Goal: Task Accomplishment & Management: Use online tool/utility

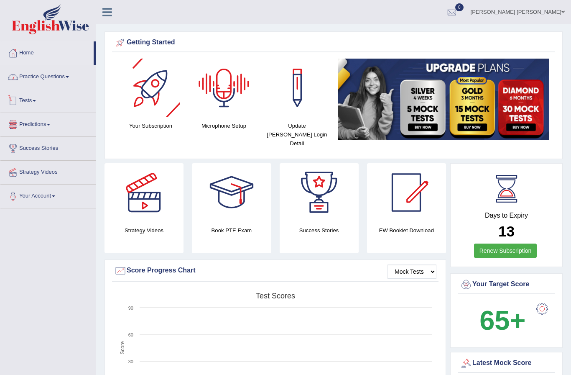
click at [45, 77] on link "Practice Questions" at bounding box center [47, 75] width 95 height 21
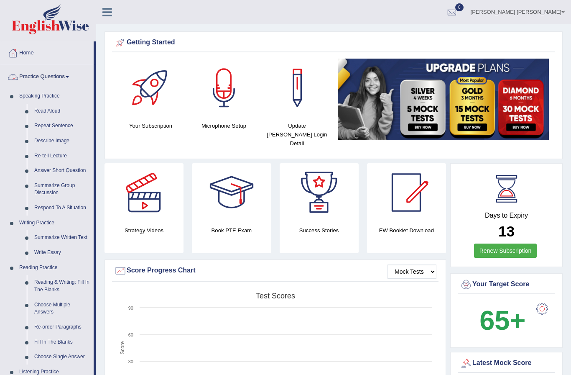
click at [45, 77] on div at bounding box center [285, 187] width 571 height 375
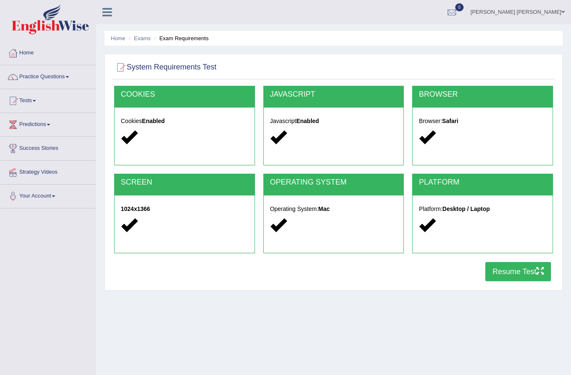
click at [358, 234] on div at bounding box center [334, 225] width 128 height 18
click at [482, 234] on div "Platform: Desktop / Laptop" at bounding box center [483, 218] width 140 height 46
click at [519, 274] on button "Resume Test" at bounding box center [519, 271] width 66 height 19
click at [50, 19] on span at bounding box center [50, 19] width 90 height 30
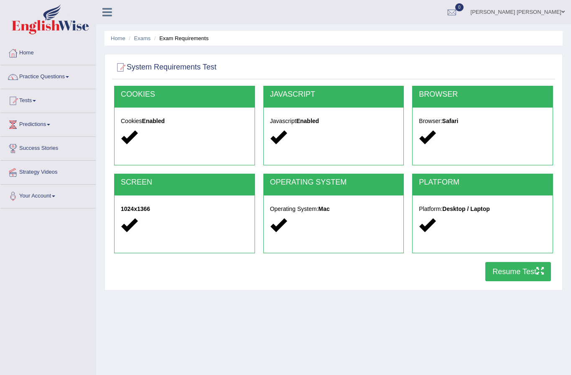
click at [50, 19] on span at bounding box center [50, 19] width 90 height 30
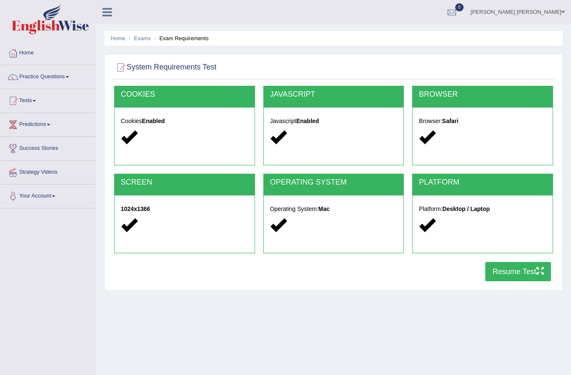
click at [50, 19] on span at bounding box center [50, 19] width 90 height 30
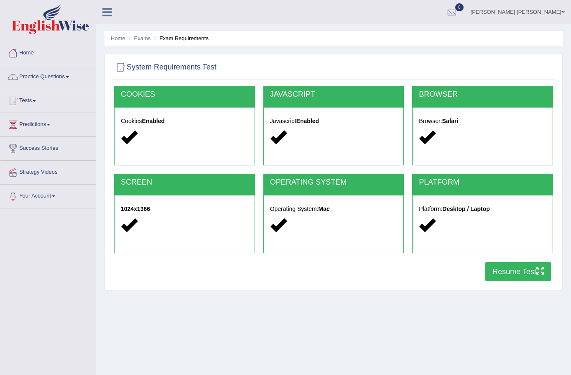
click at [50, 19] on span at bounding box center [50, 19] width 90 height 30
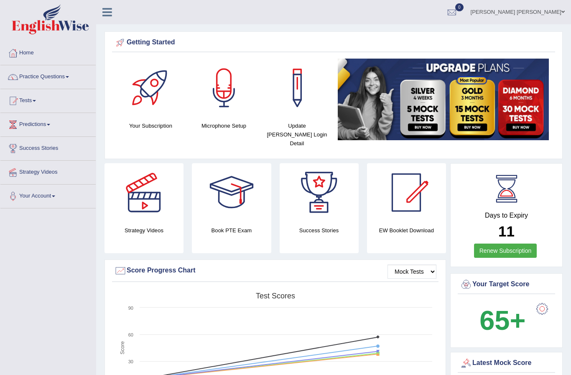
click at [50, 19] on img at bounding box center [50, 19] width 77 height 30
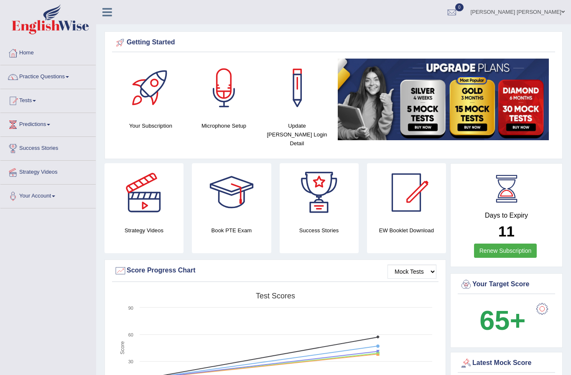
click at [50, 19] on img at bounding box center [50, 19] width 77 height 30
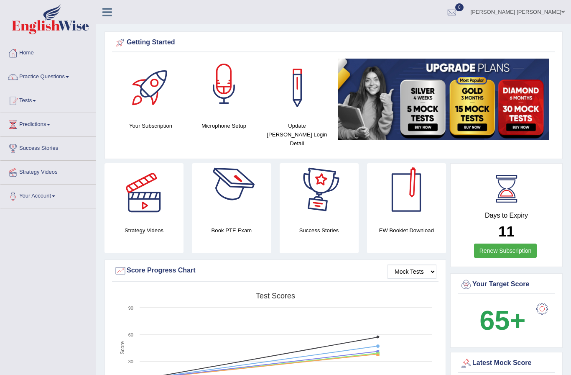
click at [220, 108] on div at bounding box center [224, 88] width 59 height 59
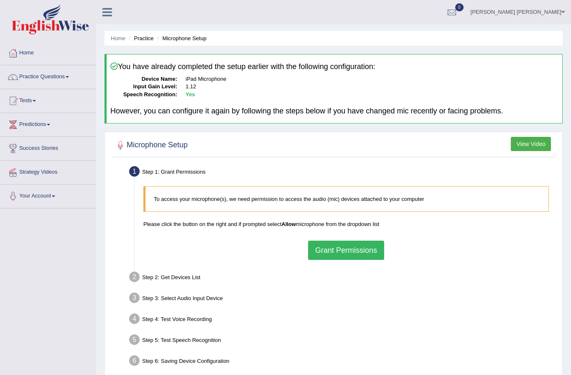
click at [337, 252] on button "Grant Permissions" at bounding box center [346, 249] width 76 height 19
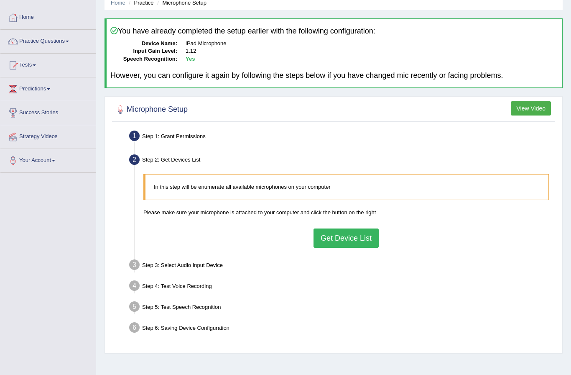
scroll to position [35, 0]
click at [348, 250] on div "In this step will be enumerate all available microphones on your computer Pleas…" at bounding box center [346, 212] width 414 height 82
click at [348, 233] on button "Get Device List" at bounding box center [346, 238] width 65 height 19
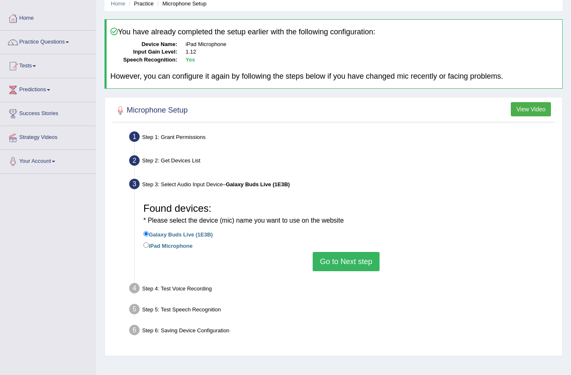
click at [350, 261] on button "Go to Next step" at bounding box center [346, 261] width 67 height 19
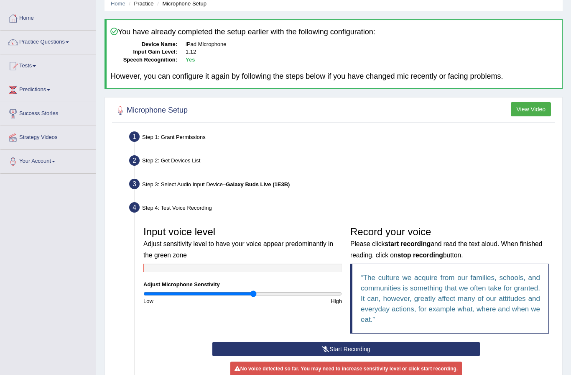
click at [333, 344] on button "Start Recording" at bounding box center [346, 349] width 268 height 14
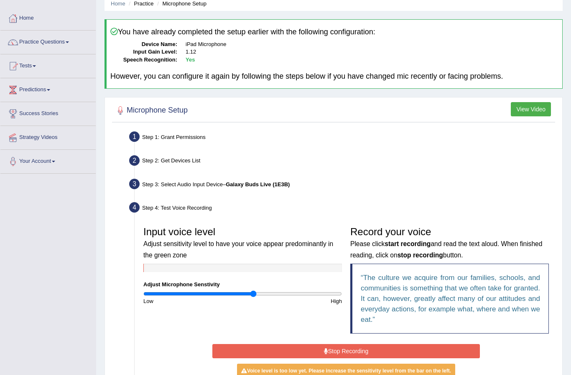
click at [345, 356] on div "Start Recording Stop Recording Note: Please listen to the recording till the en…" at bounding box center [346, 372] width 276 height 60
click at [343, 353] on button "Stop Recording" at bounding box center [346, 351] width 268 height 14
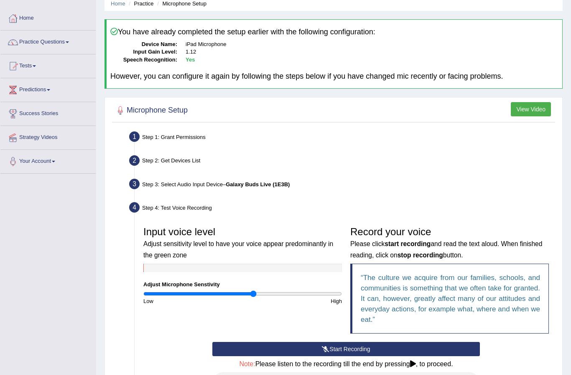
click at [322, 351] on button "Start Recording" at bounding box center [346, 349] width 268 height 14
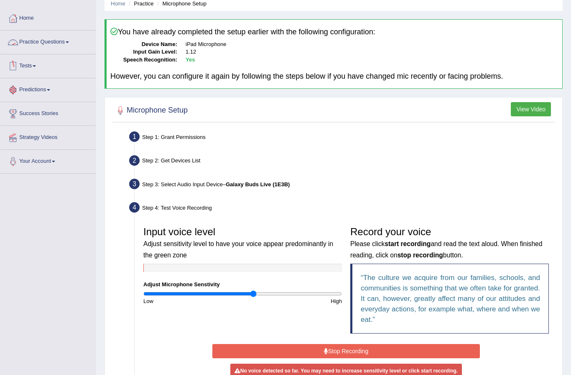
click at [67, 39] on link "Practice Questions" at bounding box center [47, 41] width 95 height 21
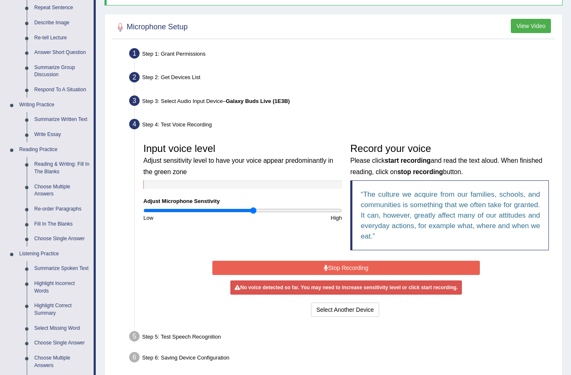
scroll to position [127, 0]
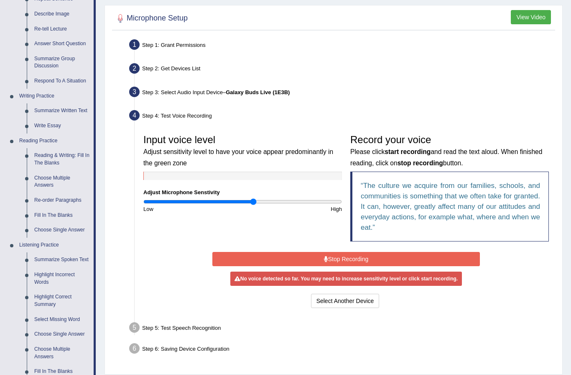
click at [41, 182] on div at bounding box center [285, 187] width 571 height 375
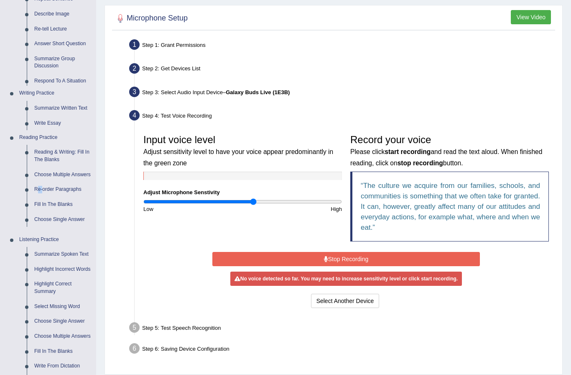
click at [41, 182] on ul "Speaking Practice Read Aloud Repeat Sentence Describe Image Re-tell Lecture Ans…" at bounding box center [47, 179] width 95 height 435
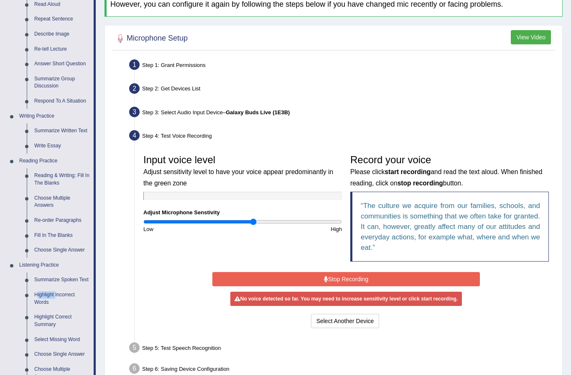
scroll to position [0, 0]
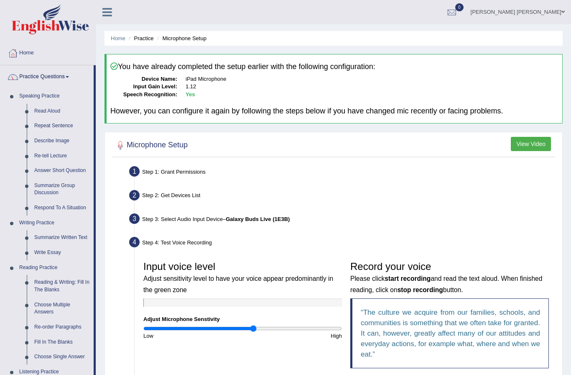
click at [119, 43] on ul "Home Practice Microphone Setup" at bounding box center [334, 38] width 458 height 15
click at [119, 38] on link "Home" at bounding box center [118, 38] width 15 height 6
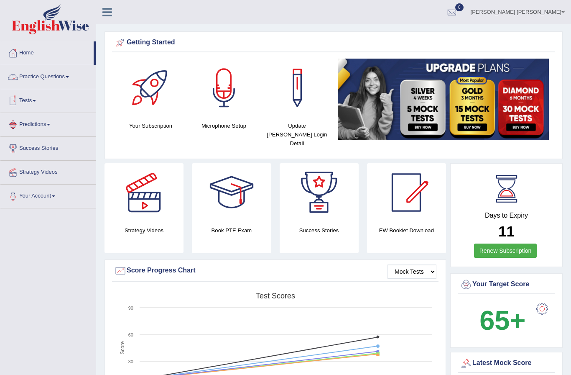
click at [43, 74] on link "Practice Questions" at bounding box center [47, 75] width 95 height 21
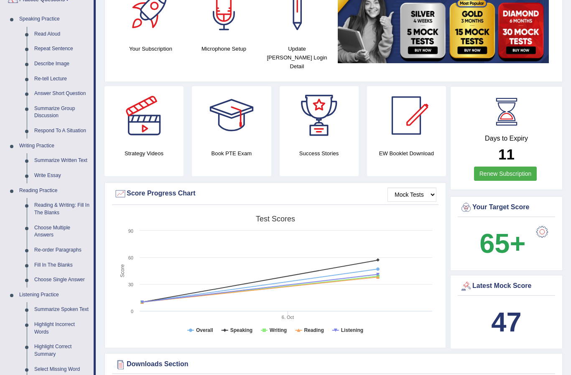
scroll to position [78, 0]
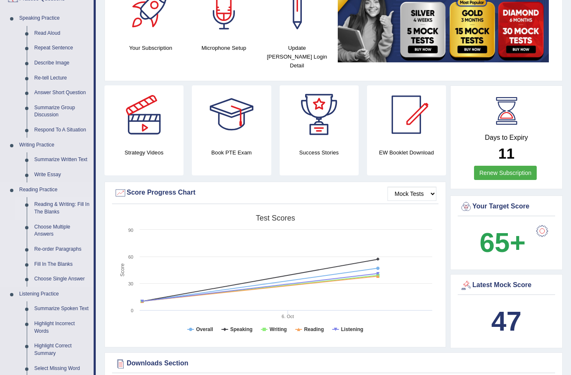
click at [46, 206] on div at bounding box center [285, 187] width 571 height 375
click at [46, 206] on ul "Speaking Practice Read Aloud Repeat Sentence Describe Image Re-tell Lecture Ans…" at bounding box center [46, 234] width 93 height 447
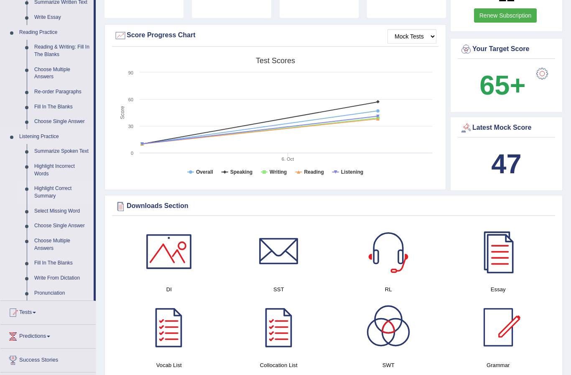
scroll to position [241, 0]
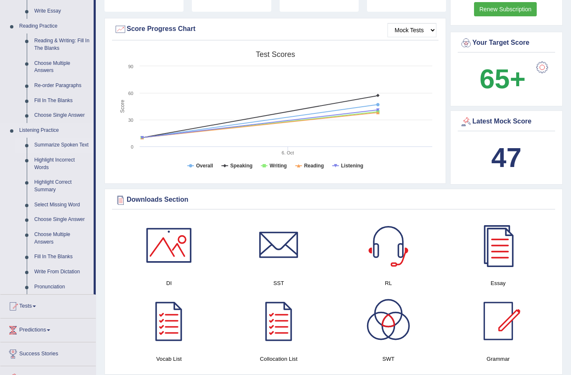
click at [47, 140] on link "Summarize Spoken Text" at bounding box center [62, 145] width 63 height 15
click at [47, 138] on link "Summarize Spoken Text" at bounding box center [62, 145] width 63 height 15
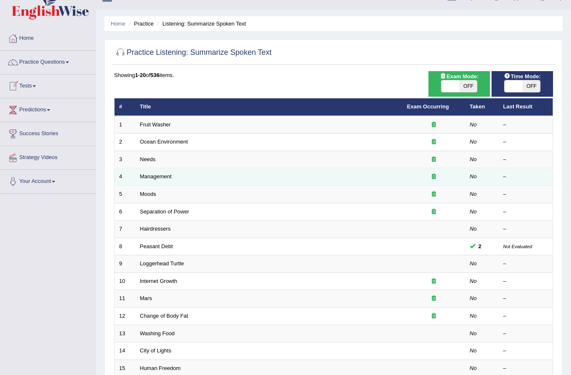
scroll to position [16, 0]
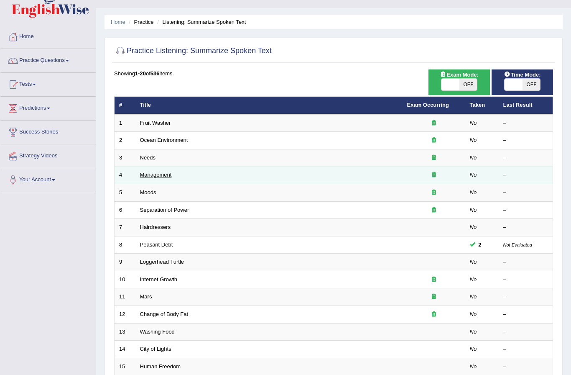
click at [161, 176] on link "Management" at bounding box center [156, 174] width 32 height 6
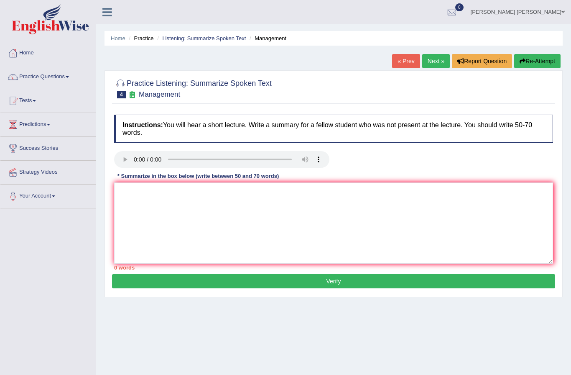
click at [122, 159] on audio at bounding box center [221, 159] width 215 height 17
click at [195, 191] on textarea at bounding box center [333, 222] width 439 height 81
click at [204, 223] on textarea at bounding box center [333, 222] width 439 height 81
type textarea "jdcd cdc x. v. dfjvc. jdd. j. djv. j."
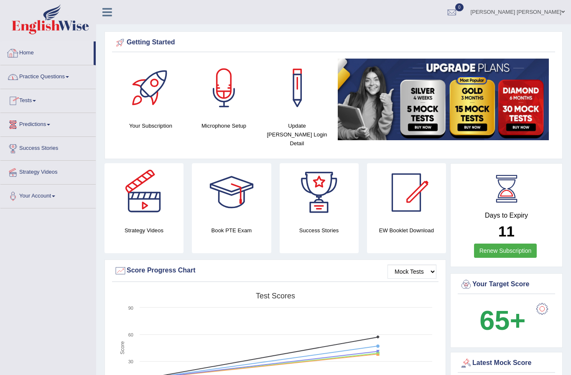
click at [28, 100] on link "Tests" at bounding box center [47, 99] width 95 height 21
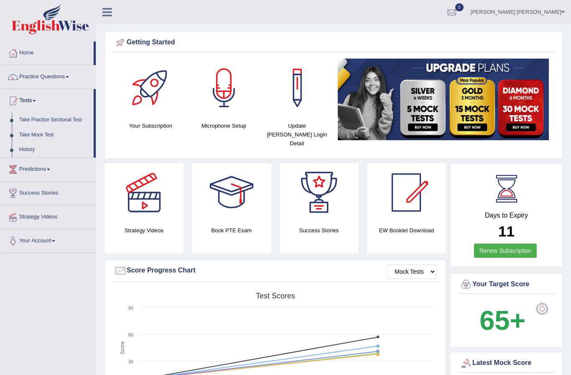
click at [32, 118] on div at bounding box center [285, 187] width 571 height 375
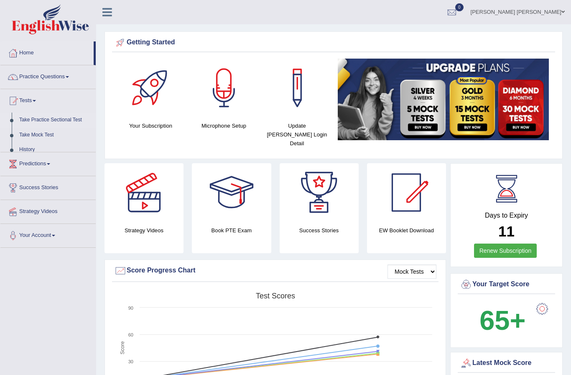
click at [32, 118] on link "Take Practice Sectional Test" at bounding box center [55, 120] width 80 height 15
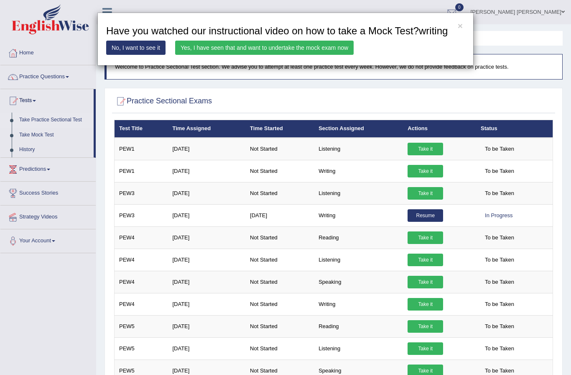
click at [256, 55] on link "Yes, I have seen that and want to undertake the mock exam now" at bounding box center [264, 48] width 179 height 14
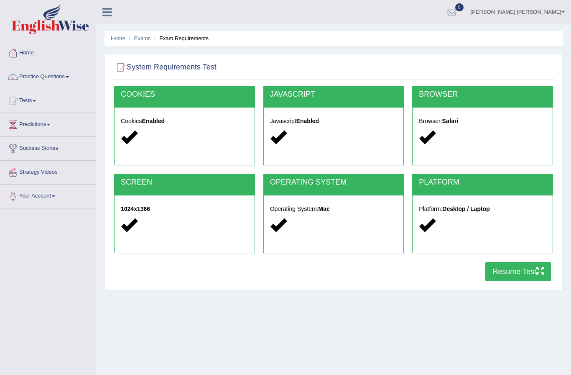
click at [520, 275] on button "Resume Test" at bounding box center [519, 271] width 66 height 19
click at [50, 19] on span at bounding box center [50, 19] width 90 height 30
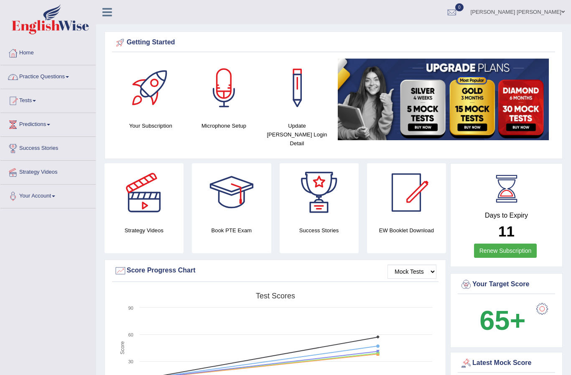
click at [56, 78] on link "Practice Questions" at bounding box center [47, 75] width 95 height 21
click at [44, 78] on link "Practice Questions" at bounding box center [47, 75] width 95 height 21
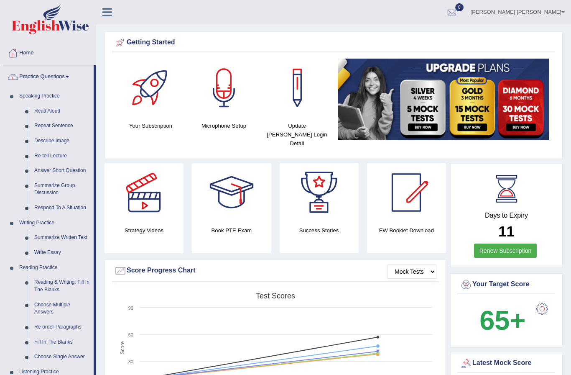
click at [44, 77] on div at bounding box center [285, 187] width 571 height 375
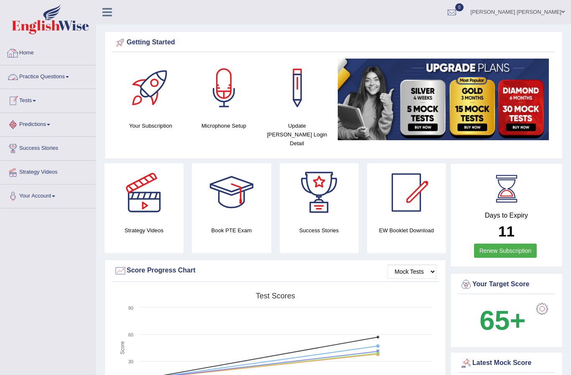
click at [32, 50] on link "Home" at bounding box center [47, 51] width 95 height 21
click at [73, 81] on link "Practice Questions" at bounding box center [47, 75] width 95 height 21
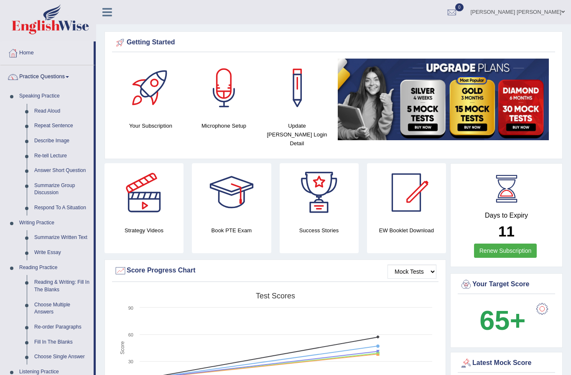
click at [74, 81] on div at bounding box center [285, 187] width 571 height 375
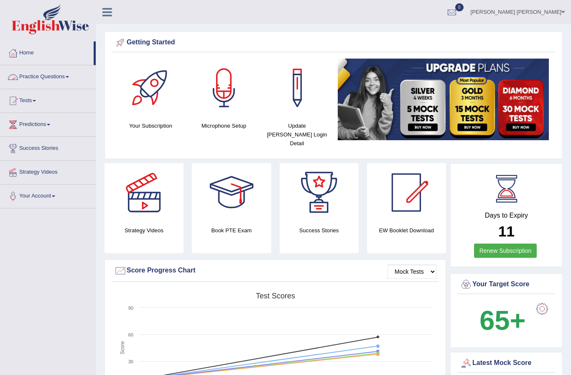
click at [74, 81] on link "Practice Questions" at bounding box center [47, 75] width 95 height 21
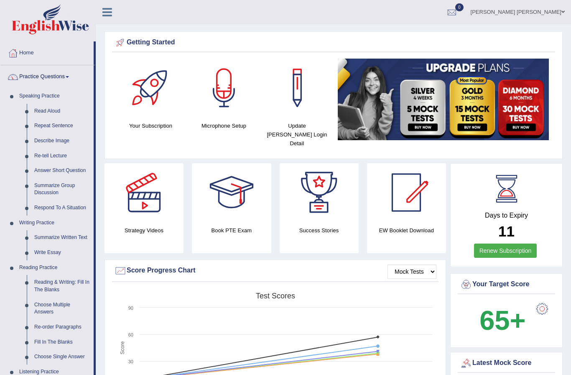
click at [74, 81] on div at bounding box center [285, 187] width 571 height 375
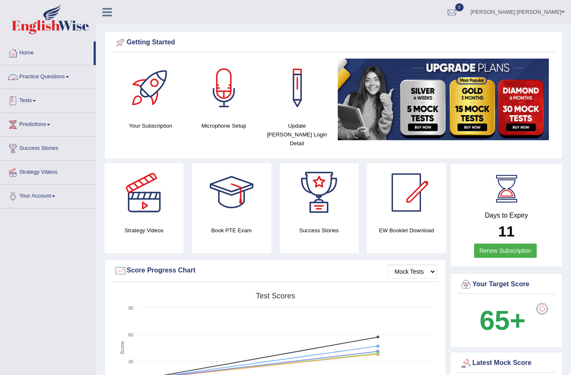
click at [45, 102] on link "Tests" at bounding box center [47, 99] width 95 height 21
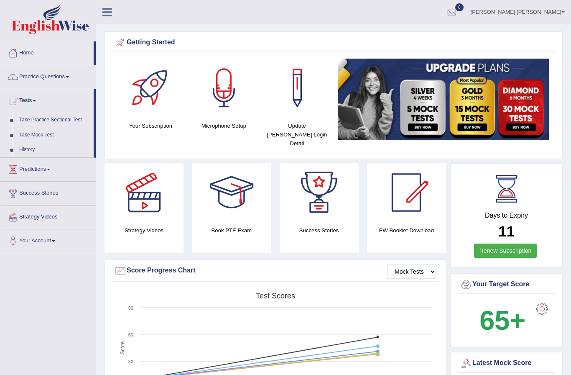
click at [36, 105] on div at bounding box center [285, 187] width 571 height 375
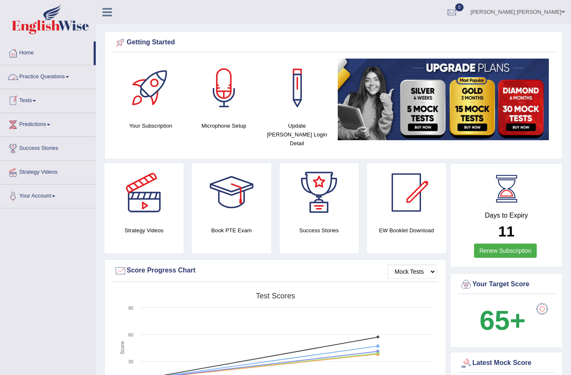
click at [62, 76] on link "Practice Questions" at bounding box center [47, 75] width 95 height 21
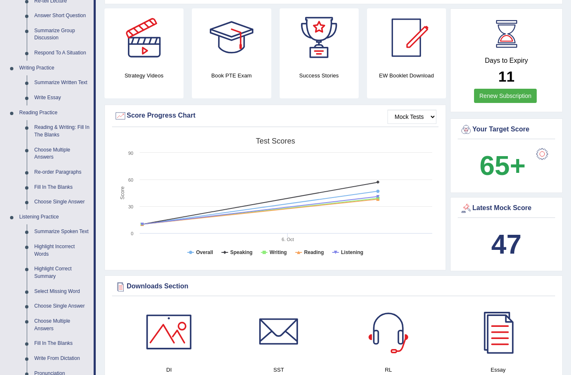
scroll to position [125, 0]
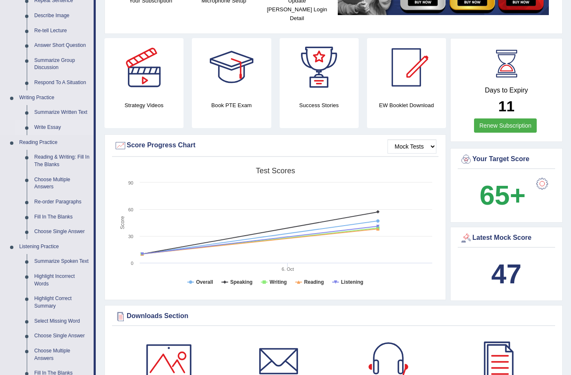
click at [46, 126] on div at bounding box center [285, 187] width 571 height 375
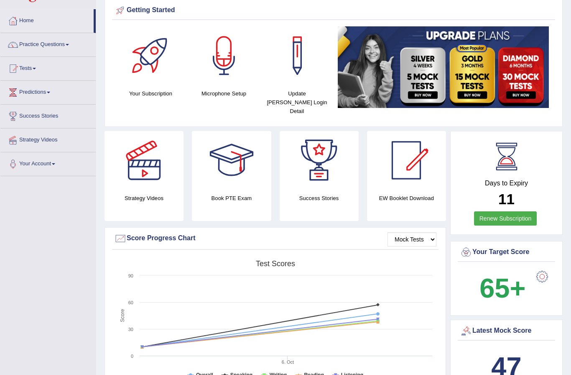
scroll to position [0, 0]
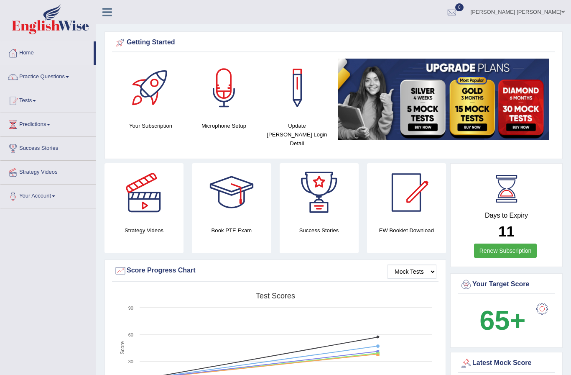
click at [41, 72] on link "Practice Questions" at bounding box center [47, 75] width 95 height 21
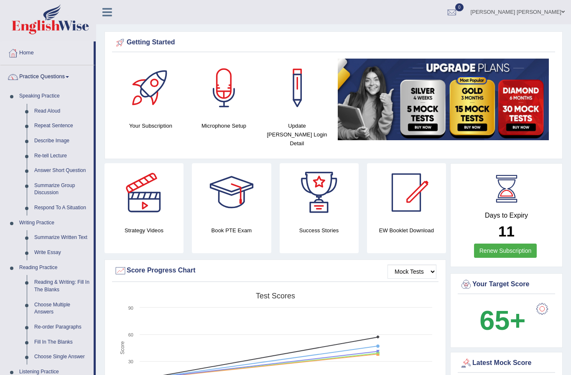
click at [47, 249] on div at bounding box center [285, 187] width 571 height 375
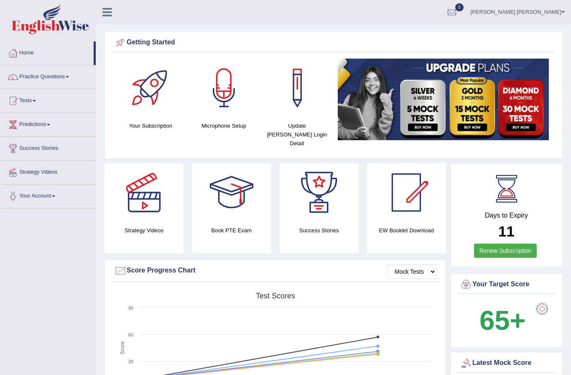
click at [37, 69] on link "Practice Questions" at bounding box center [47, 75] width 95 height 21
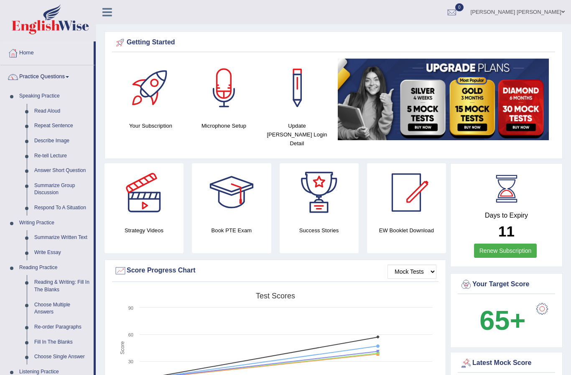
click at [48, 248] on div at bounding box center [285, 187] width 571 height 375
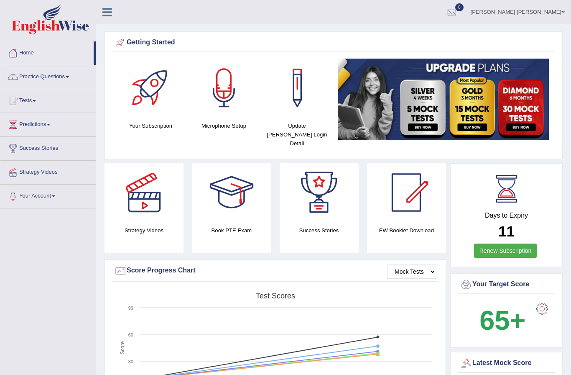
click at [39, 75] on link "Practice Questions" at bounding box center [47, 75] width 95 height 21
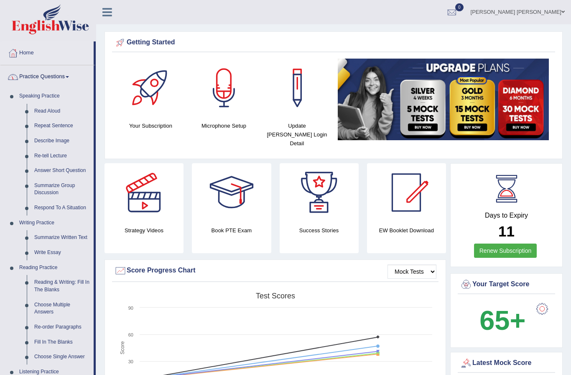
click at [51, 248] on div at bounding box center [285, 187] width 571 height 375
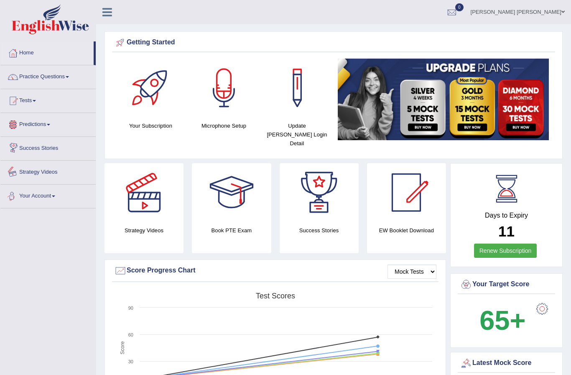
click at [36, 74] on link "Practice Questions" at bounding box center [47, 75] width 95 height 21
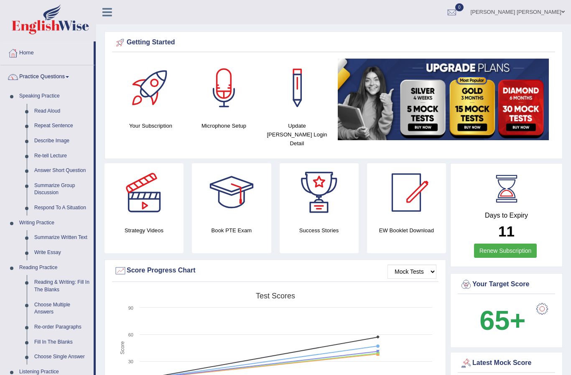
click at [49, 246] on div at bounding box center [285, 187] width 571 height 375
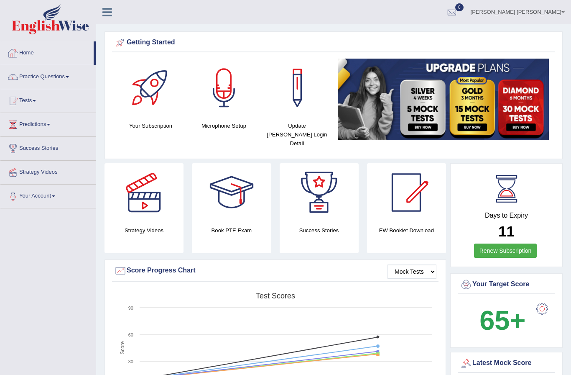
click at [33, 59] on link "Home" at bounding box center [46, 51] width 93 height 21
click at [33, 81] on link "Practice Questions" at bounding box center [47, 75] width 95 height 21
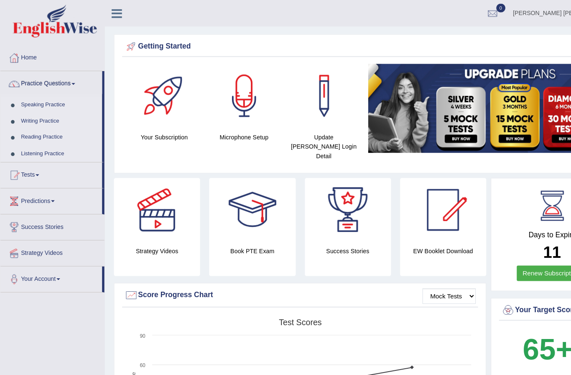
click at [46, 77] on link "Practice Questions" at bounding box center [46, 75] width 93 height 21
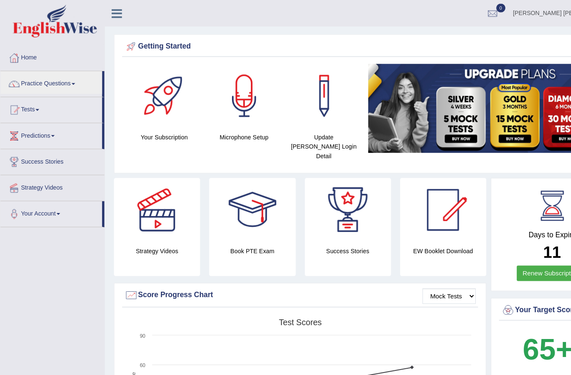
click at [44, 74] on div at bounding box center [285, 187] width 571 height 375
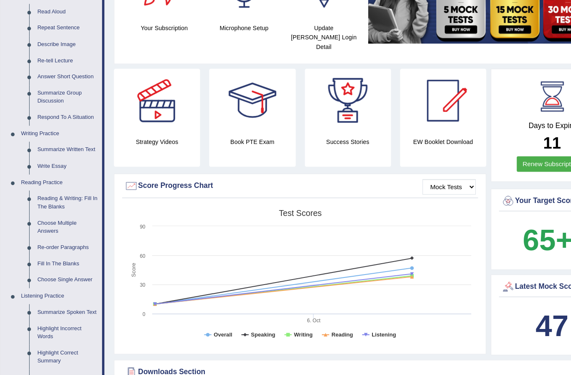
scroll to position [98, 0]
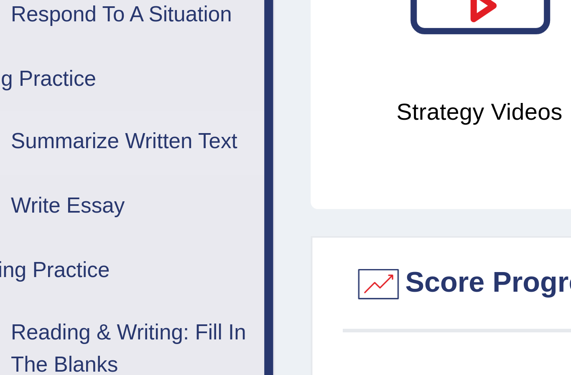
click at [31, 132] on link "Summarize Written Text" at bounding box center [62, 139] width 63 height 15
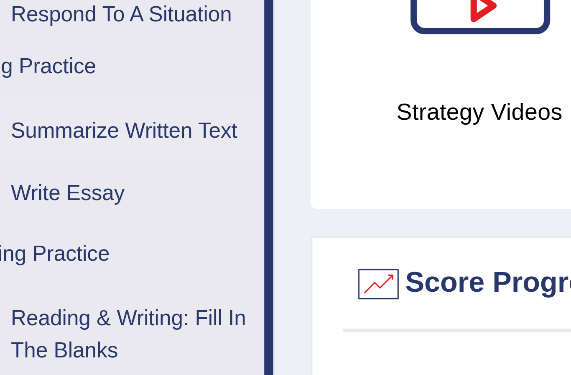
click at [31, 130] on link "Summarize Written Text" at bounding box center [62, 137] width 63 height 15
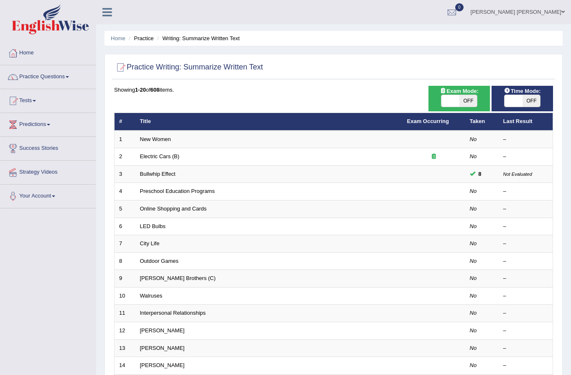
click at [57, 79] on link "Practice Questions" at bounding box center [47, 75] width 95 height 21
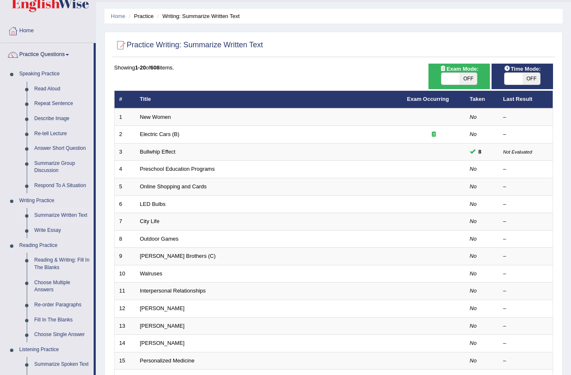
scroll to position [23, 0]
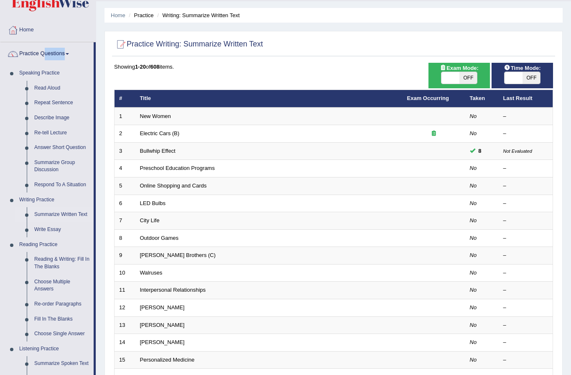
click at [50, 226] on div at bounding box center [285, 187] width 571 height 375
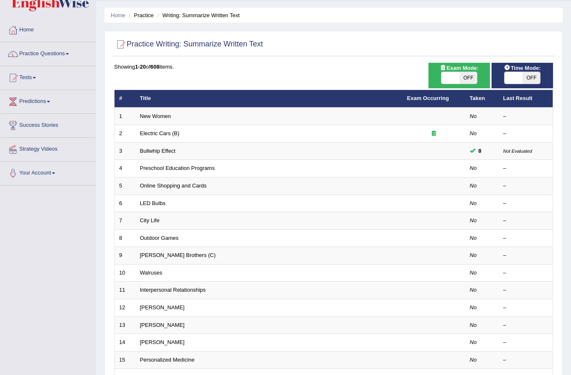
click at [64, 54] on link "Practice Questions" at bounding box center [47, 52] width 95 height 21
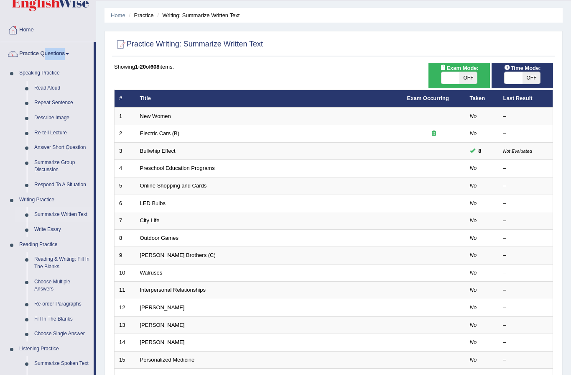
click at [0, 0] on html "Toggle navigation Home Practice Questions Speaking Practice Read Aloud Repeat S…" at bounding box center [285, 164] width 571 height 375
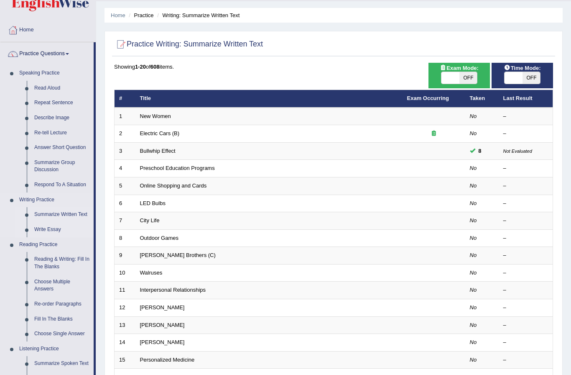
click at [0, 0] on html "Toggle navigation Home Practice Questions Speaking Practice Read Aloud Repeat S…" at bounding box center [285, 164] width 571 height 375
click at [51, 225] on link "Write Essay" at bounding box center [62, 229] width 63 height 15
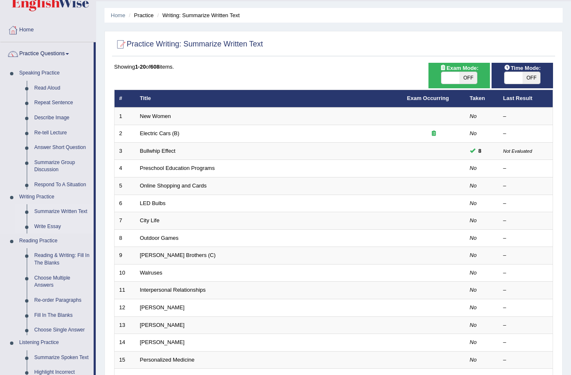
click at [62, 225] on link "Write Essay" at bounding box center [62, 226] width 63 height 15
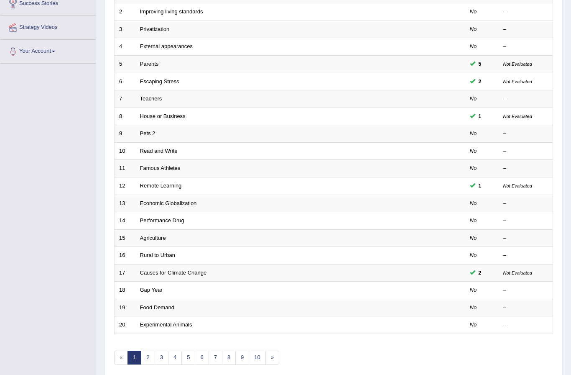
scroll to position [144, 0]
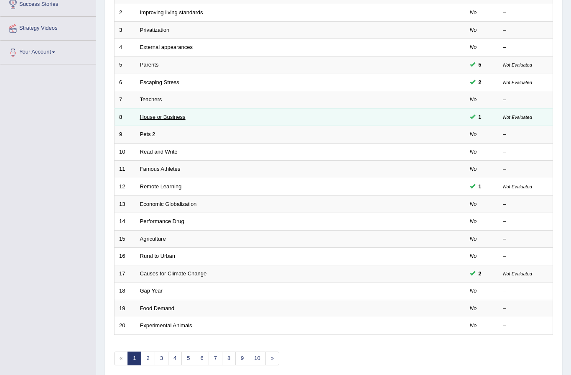
click at [153, 115] on link "House or Business" at bounding box center [163, 117] width 46 height 6
click at [153, 114] on link "House or Business" at bounding box center [163, 117] width 46 height 6
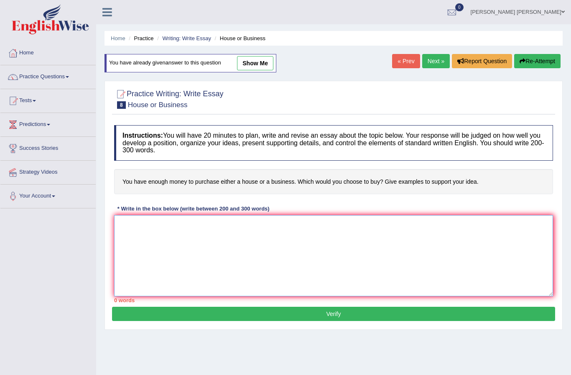
click at [191, 221] on textarea at bounding box center [333, 255] width 439 height 81
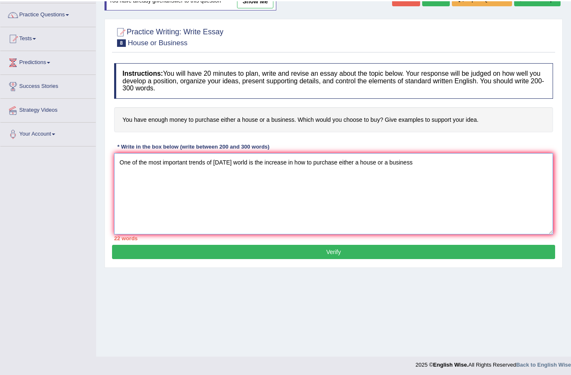
scroll to position [62, 0]
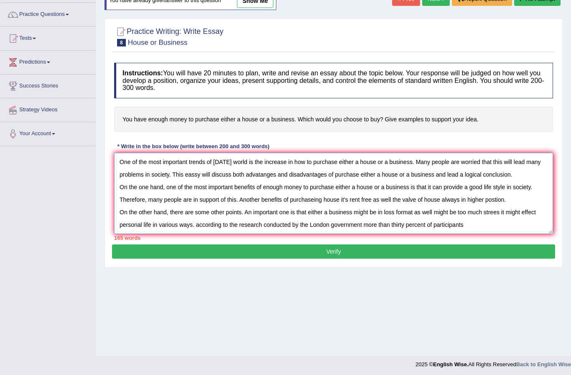
click at [470, 224] on textarea "One of the most important trends of [DATE] world is the increase in how to purc…" at bounding box center [333, 193] width 439 height 81
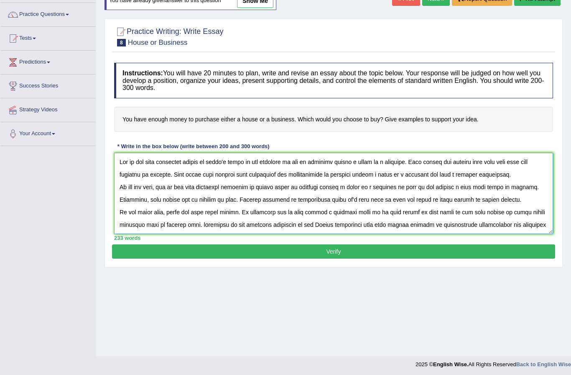
scroll to position [0, 0]
click at [416, 201] on textarea at bounding box center [333, 193] width 439 height 81
type textarea "One of the most important trends of [DATE] world is the increase in how to purc…"
click at [389, 252] on div "Practice Writing: Write Essay 8 House or Business Instructions: You will have 2…" at bounding box center [334, 142] width 458 height 249
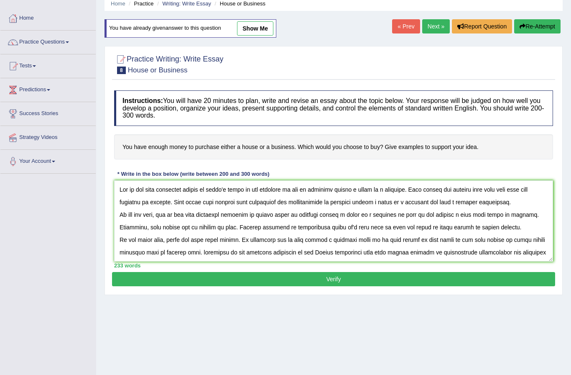
click at [369, 279] on button "Verify" at bounding box center [333, 279] width 443 height 14
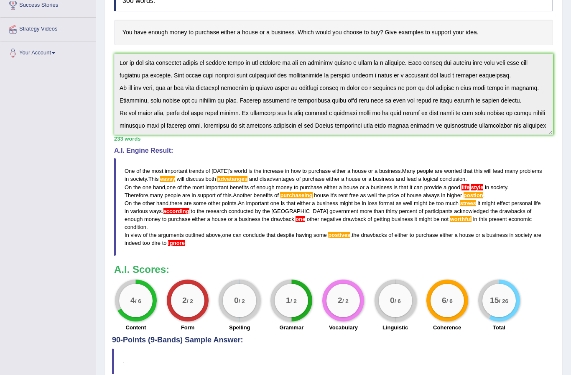
scroll to position [143, 0]
click at [174, 213] on span "according" at bounding box center [177, 211] width 26 height 6
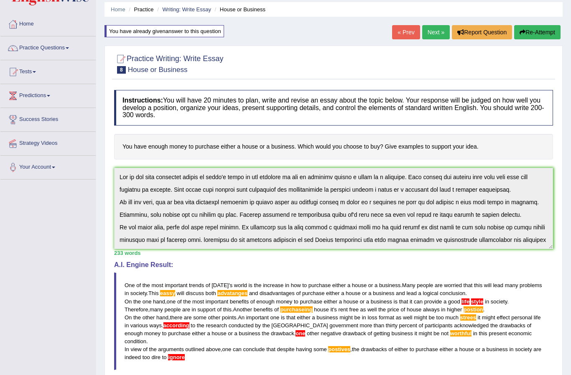
scroll to position [0, 0]
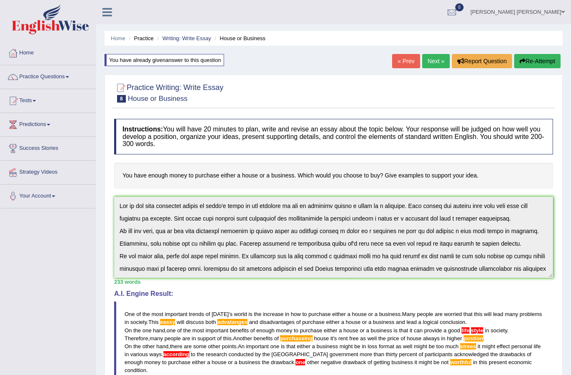
click at [546, 9] on link "[PERSON_NAME] [PERSON_NAME]" at bounding box center [518, 11] width 107 height 22
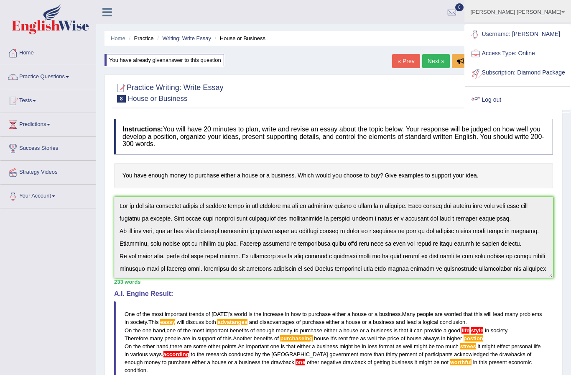
click at [510, 107] on link "Log out" at bounding box center [518, 99] width 105 height 19
